Goal: Go to known website: Go to known website

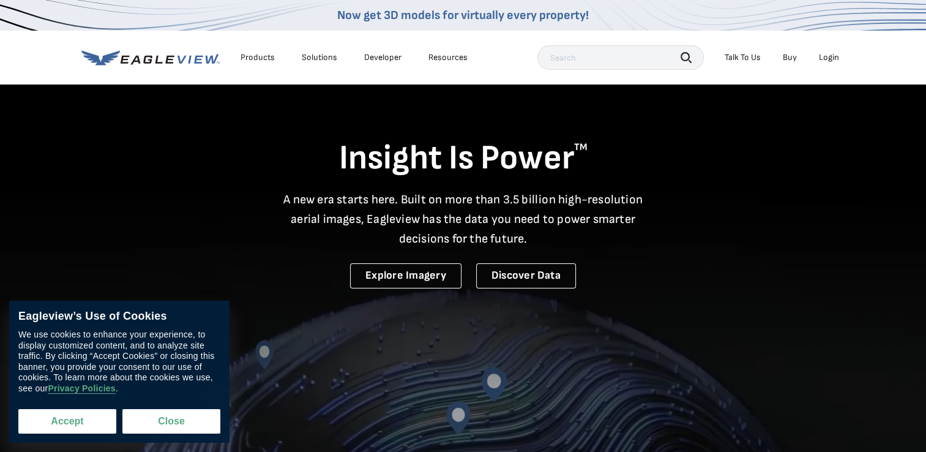
click at [76, 425] on button "Accept" at bounding box center [67, 421] width 98 height 24
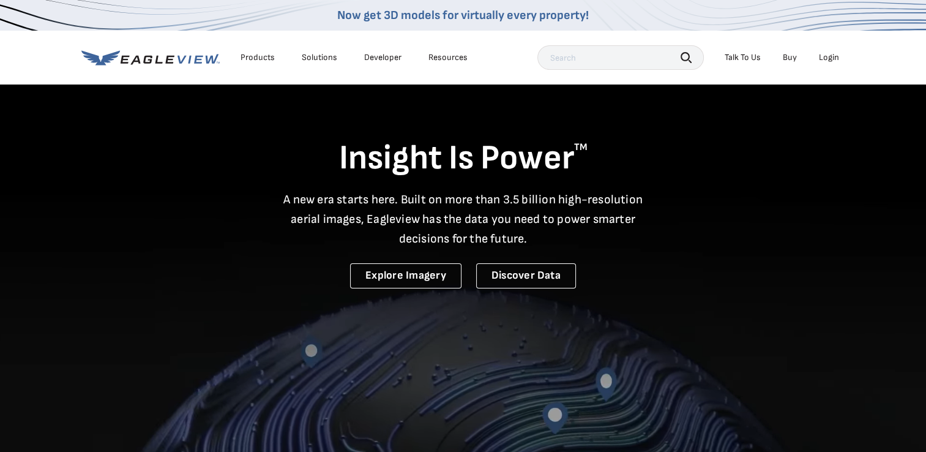
checkbox input "true"
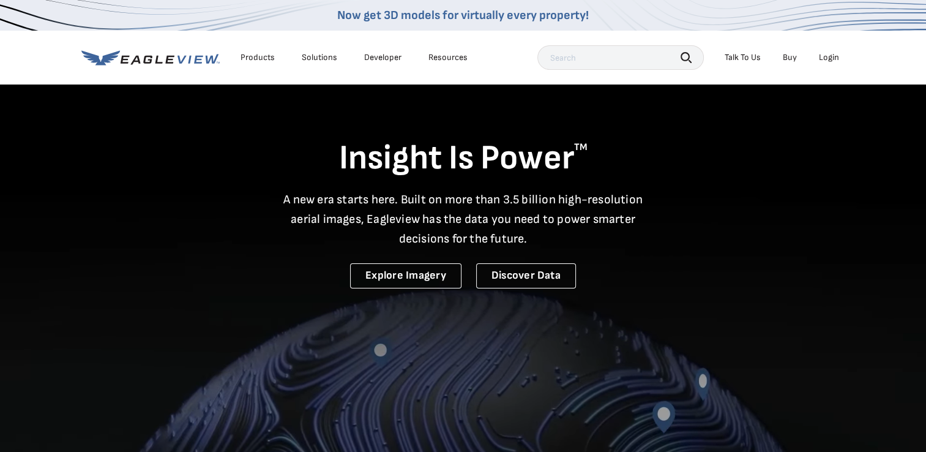
click at [832, 56] on div "Login" at bounding box center [829, 57] width 20 height 11
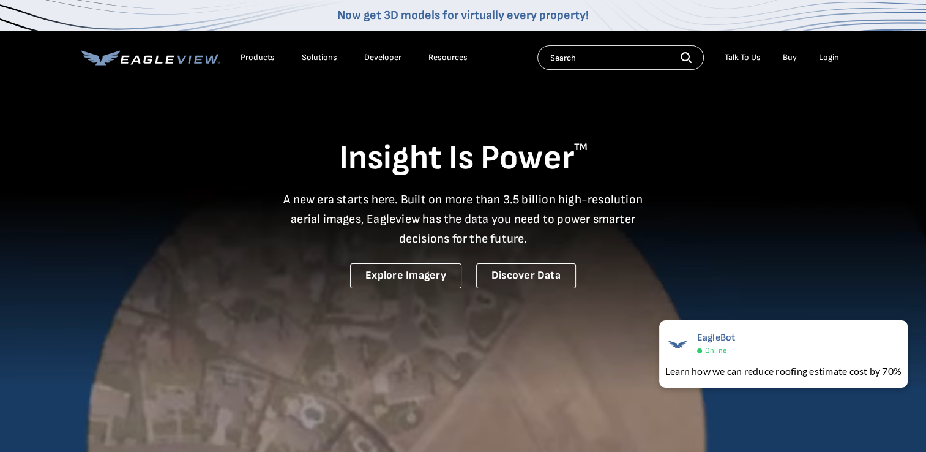
click at [825, 60] on div "Login" at bounding box center [829, 57] width 20 height 11
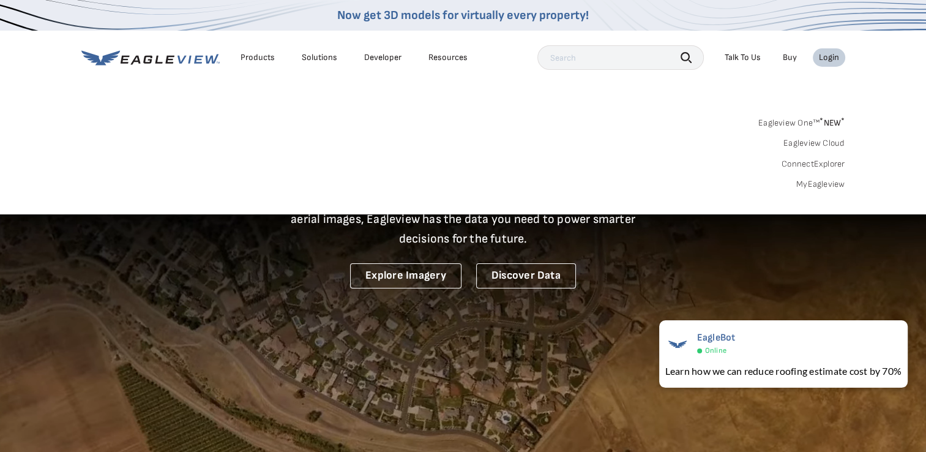
click at [829, 55] on div "Login" at bounding box center [829, 57] width 20 height 11
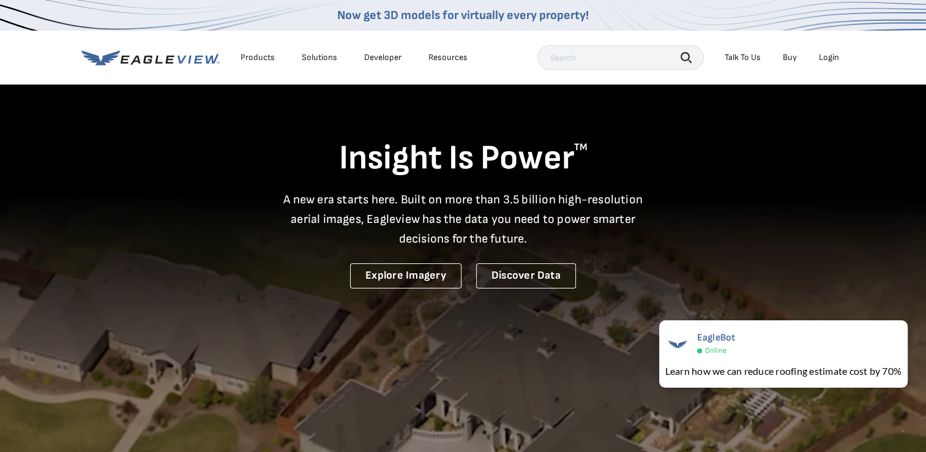
click at [824, 55] on div "Login" at bounding box center [829, 57] width 20 height 11
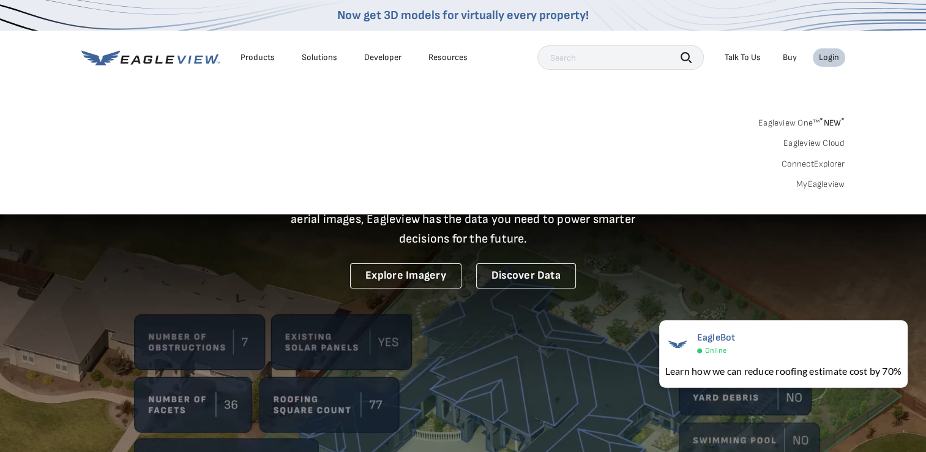
click at [824, 55] on div "Login" at bounding box center [829, 57] width 20 height 11
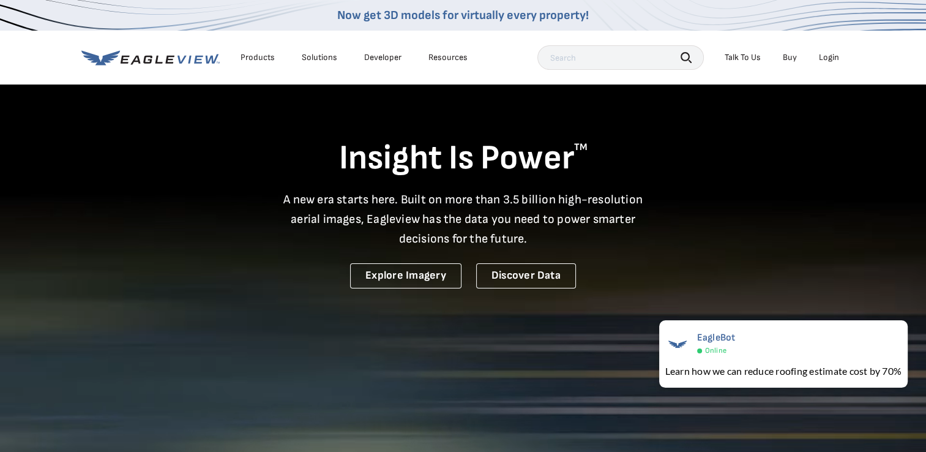
click at [824, 55] on div "Login" at bounding box center [829, 57] width 20 height 11
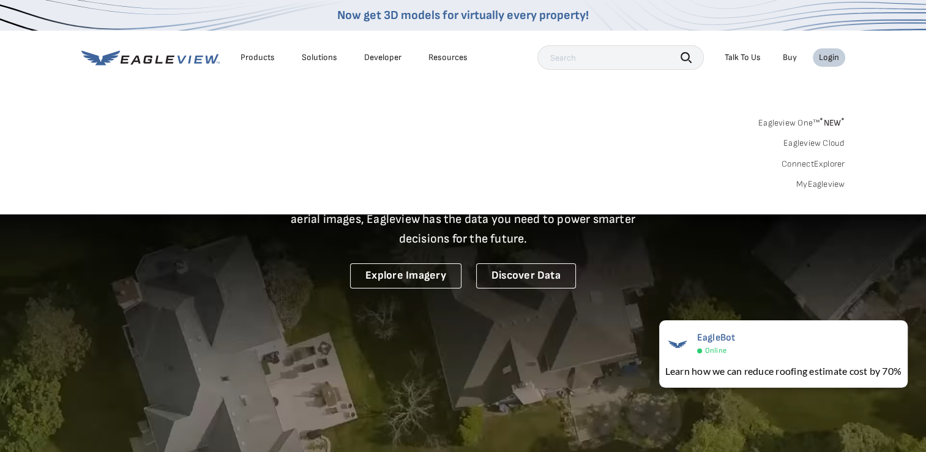
click at [811, 123] on link "Eagleview One™ * NEW *" at bounding box center [801, 121] width 87 height 14
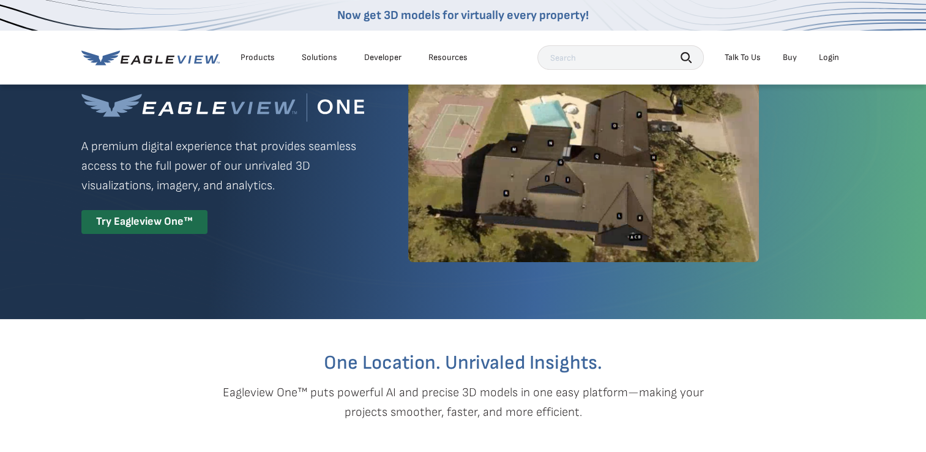
scroll to position [61, 0]
click at [825, 58] on div "Login" at bounding box center [829, 57] width 20 height 11
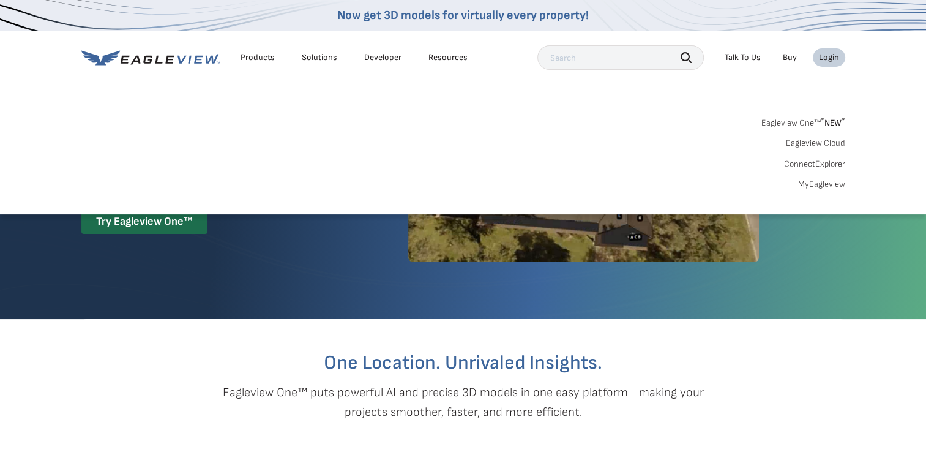
click at [607, 61] on input "text" at bounding box center [620, 57] width 166 height 24
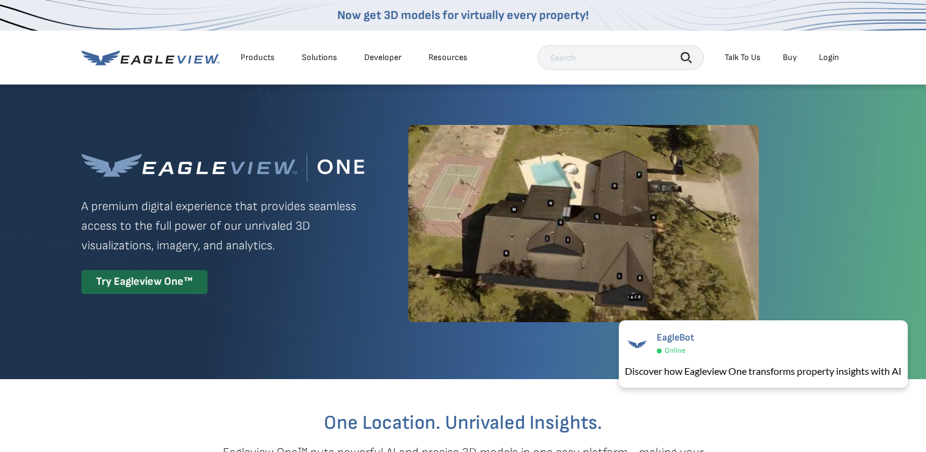
scroll to position [0, 0]
